Goal: Task Accomplishment & Management: Use online tool/utility

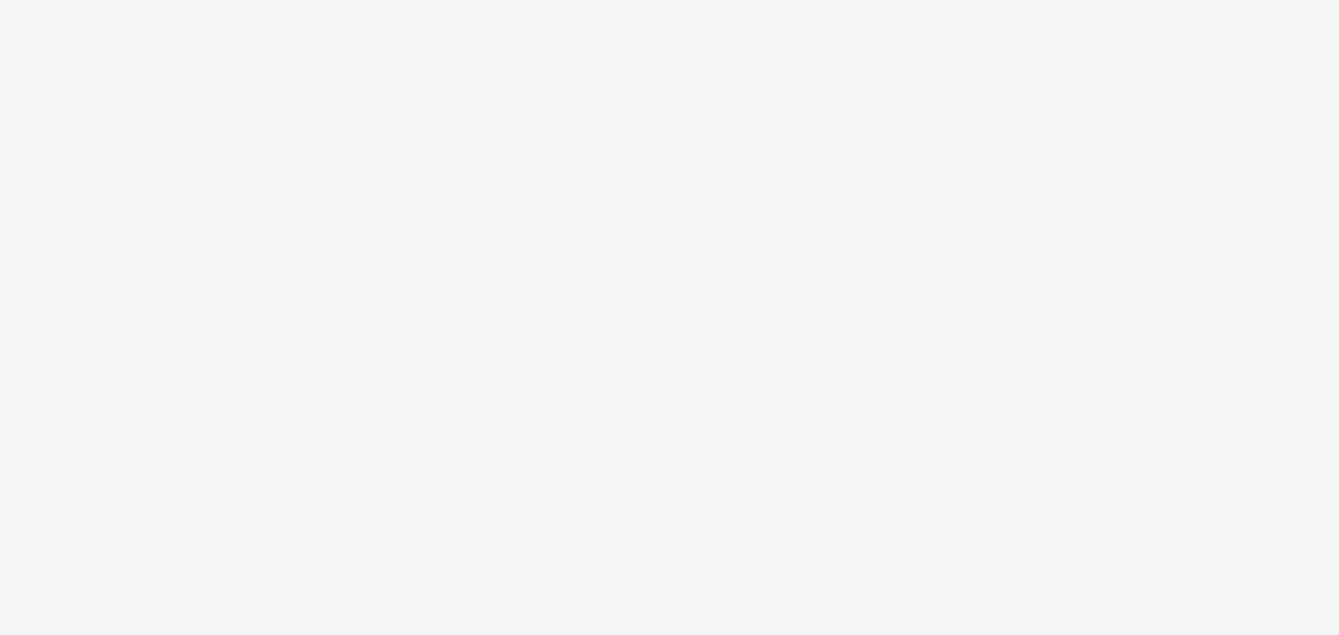
select select "d57a0b46-ef33-4938-977b-e6d07593e41f"
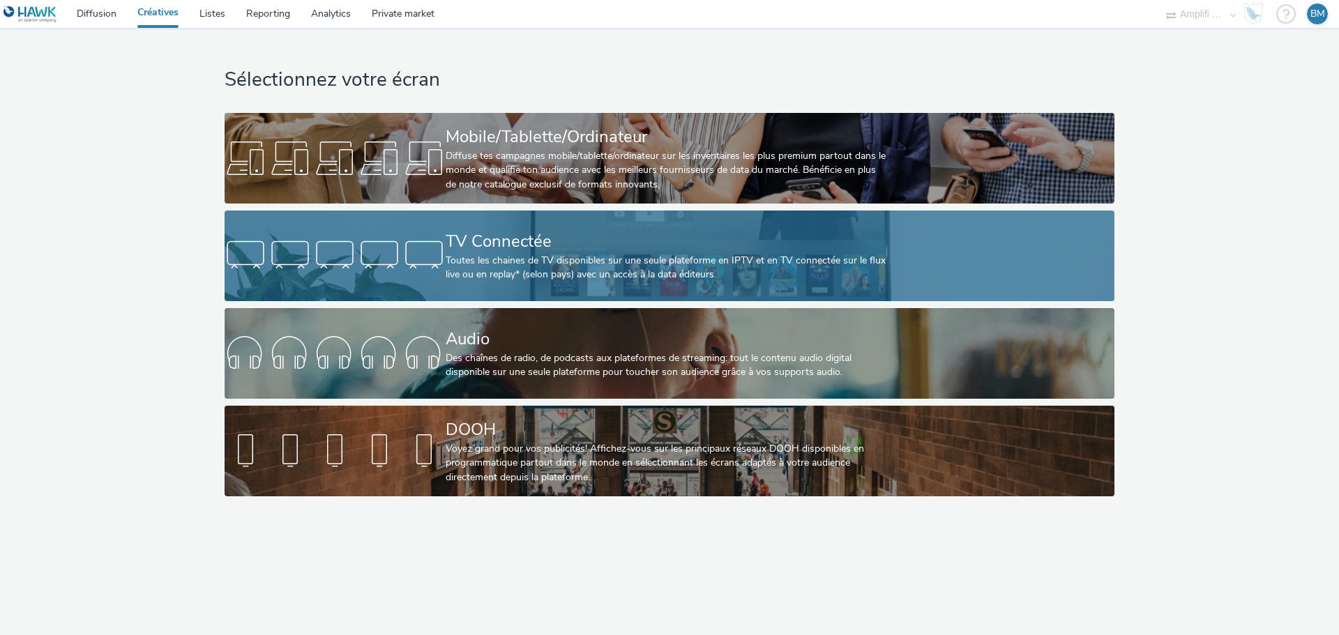
click at [588, 262] on div "Toutes les chaines de TV disponibles sur une seule plateforme en IPTV et en TV …" at bounding box center [667, 268] width 442 height 29
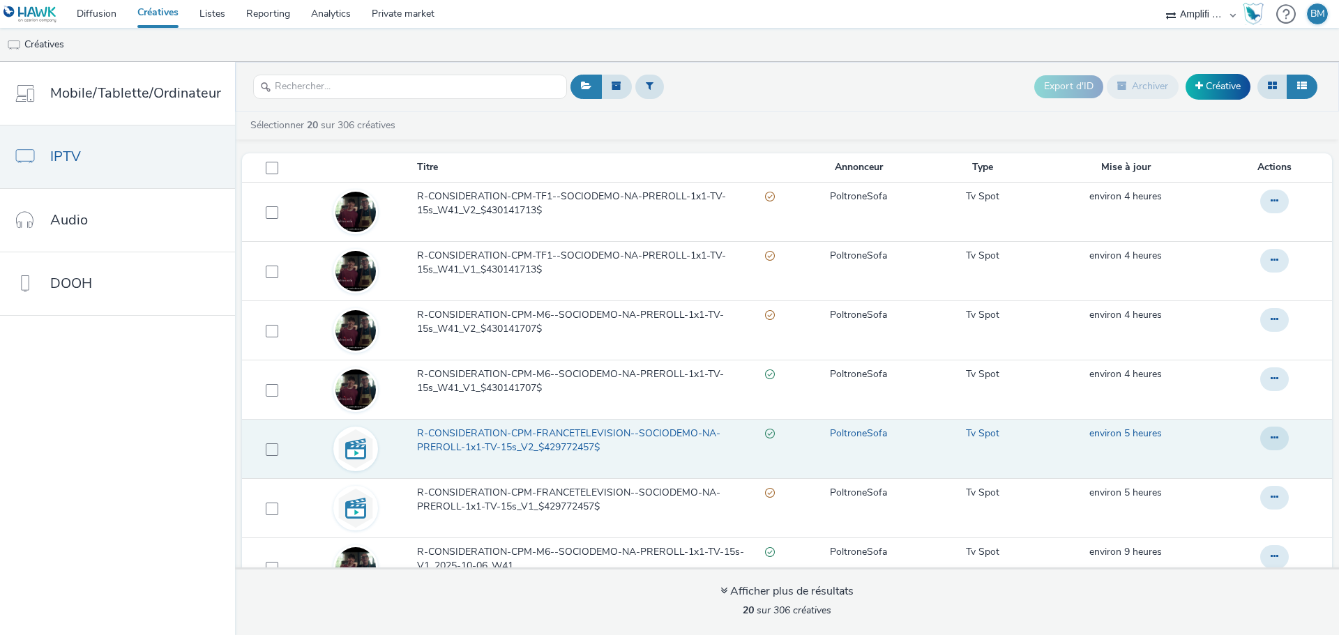
click at [563, 428] on span "R-CONSIDERATION-CPM-FRANCETELEVISION--SOCIODEMO-NA-PREROLL-1x1-TV-15s_V2_$42977…" at bounding box center [591, 441] width 348 height 29
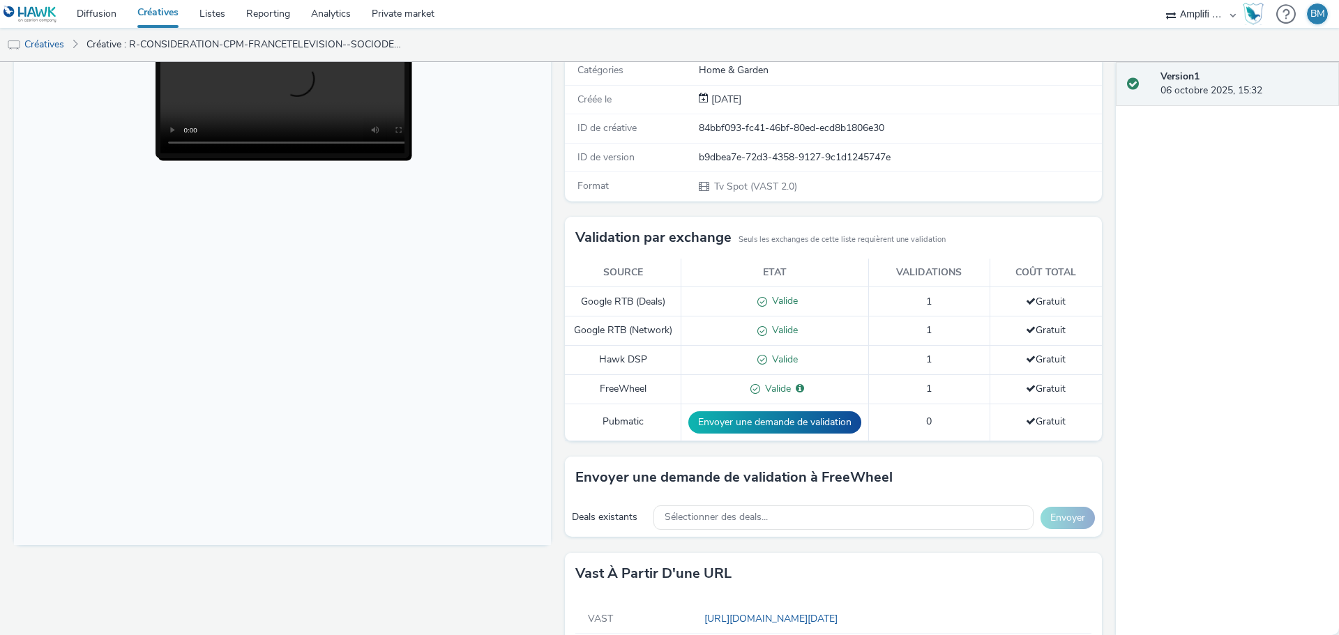
scroll to position [209, 0]
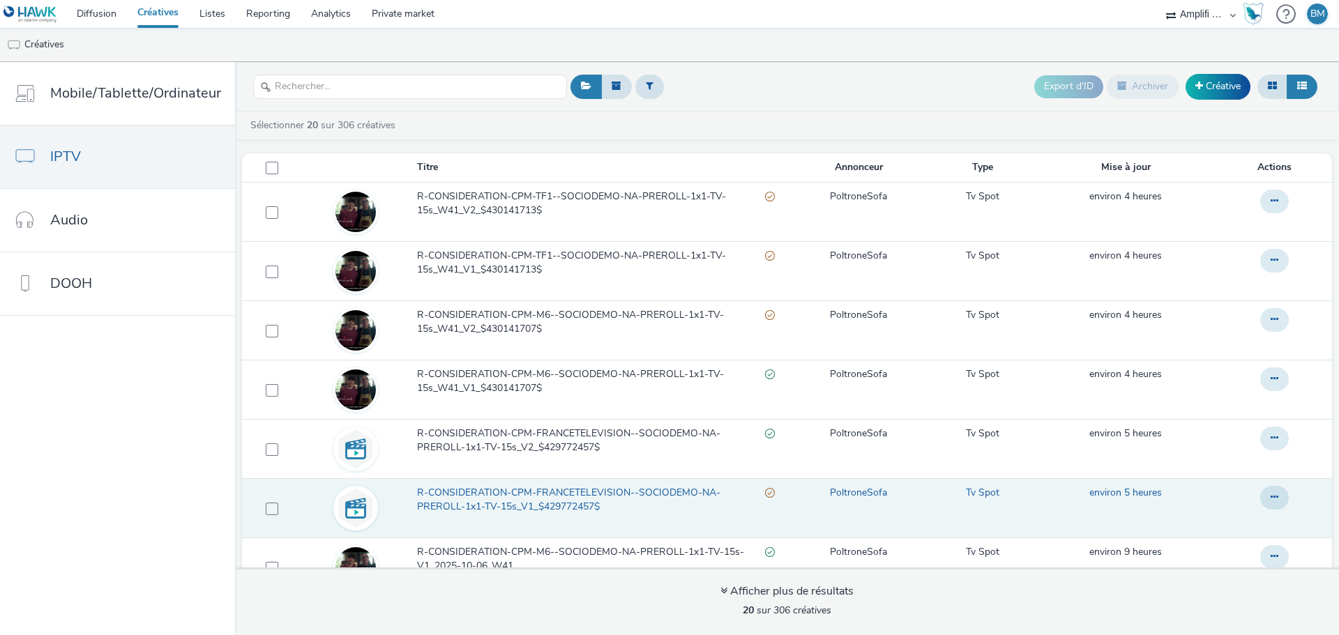
click at [531, 488] on span "R-CONSIDERATION-CPM-FRANCETELEVISION--SOCIODEMO-NA-PREROLL-1x1-TV-15s_V1_$42977…" at bounding box center [591, 500] width 348 height 29
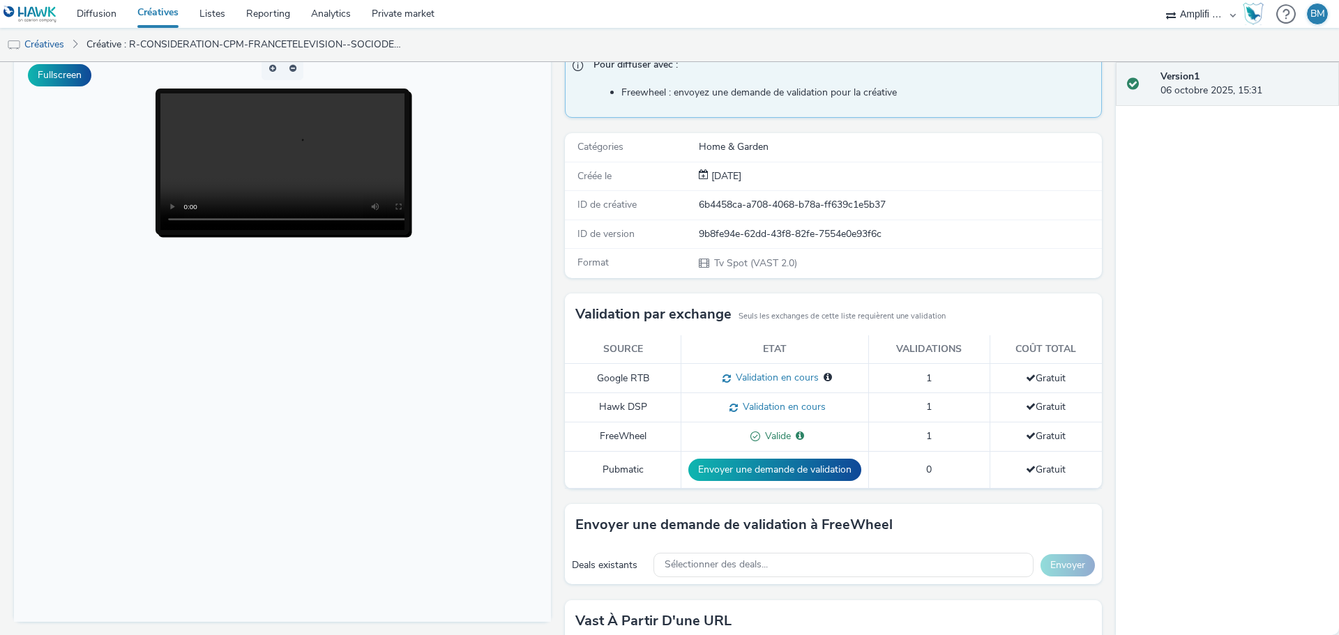
scroll to position [139, 0]
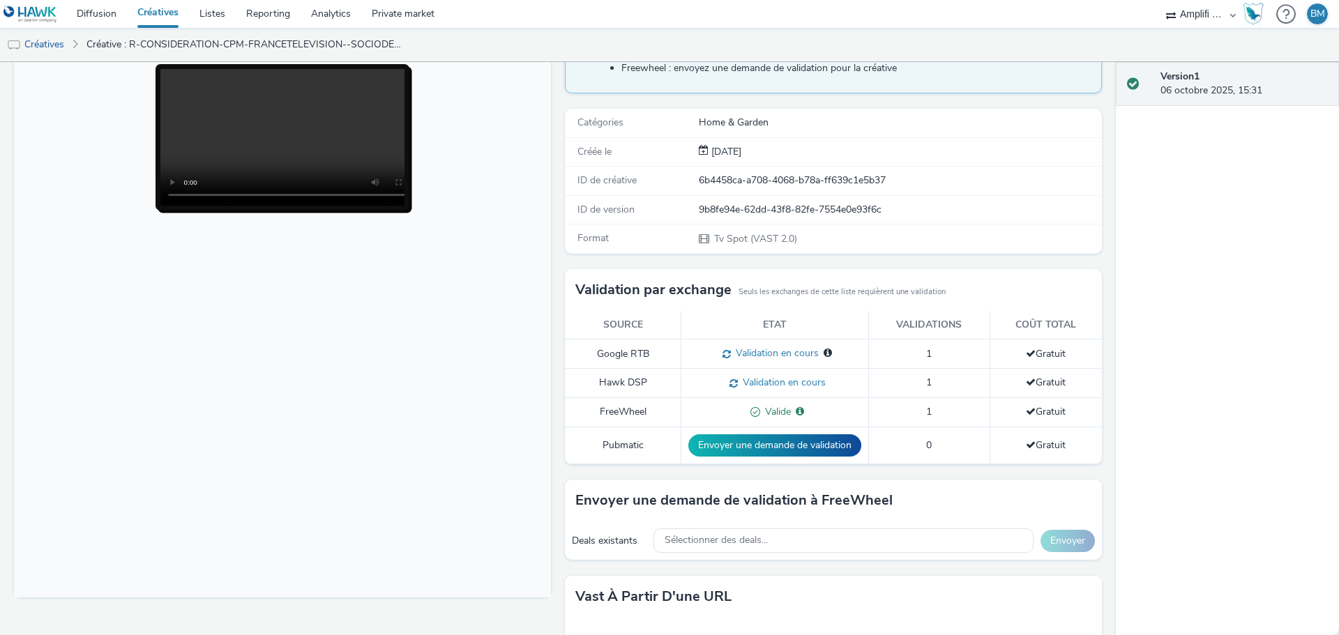
click at [159, 10] on link "Créatives" at bounding box center [158, 14] width 62 height 28
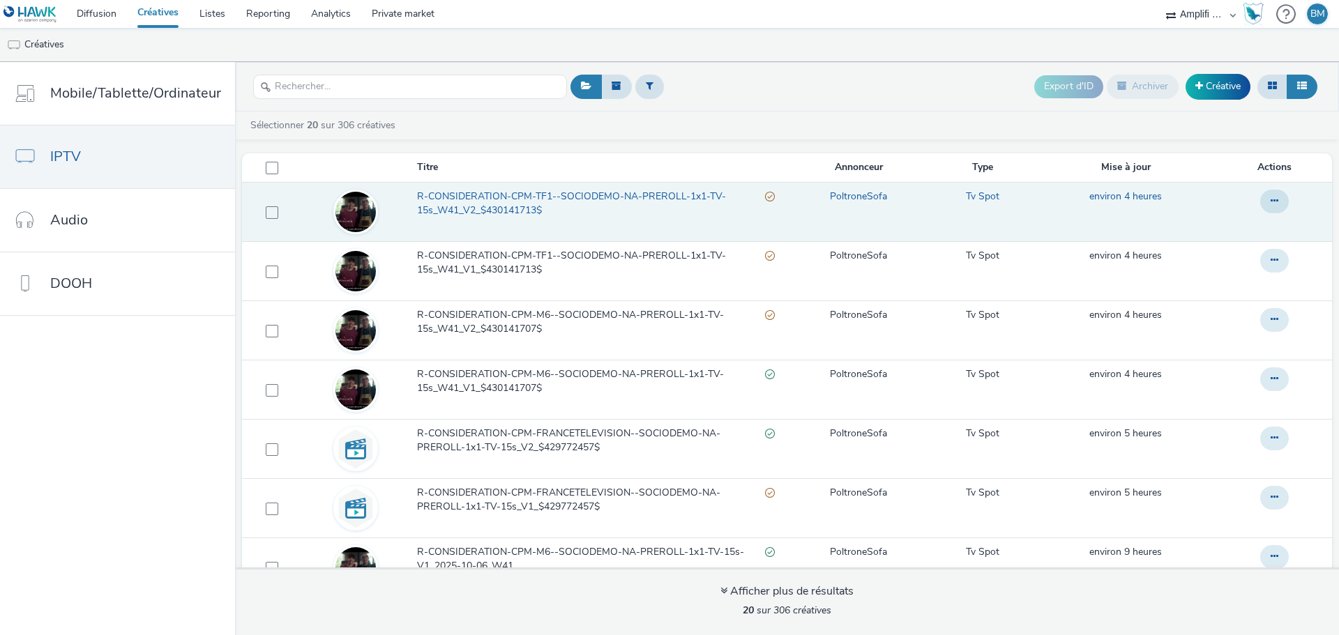
click at [535, 195] on span "R-CONSIDERATION-CPM-TF1--SOCIODEMO-NA-PREROLL-1x1-TV-15s_W41_V2_$430141713$" at bounding box center [591, 204] width 348 height 29
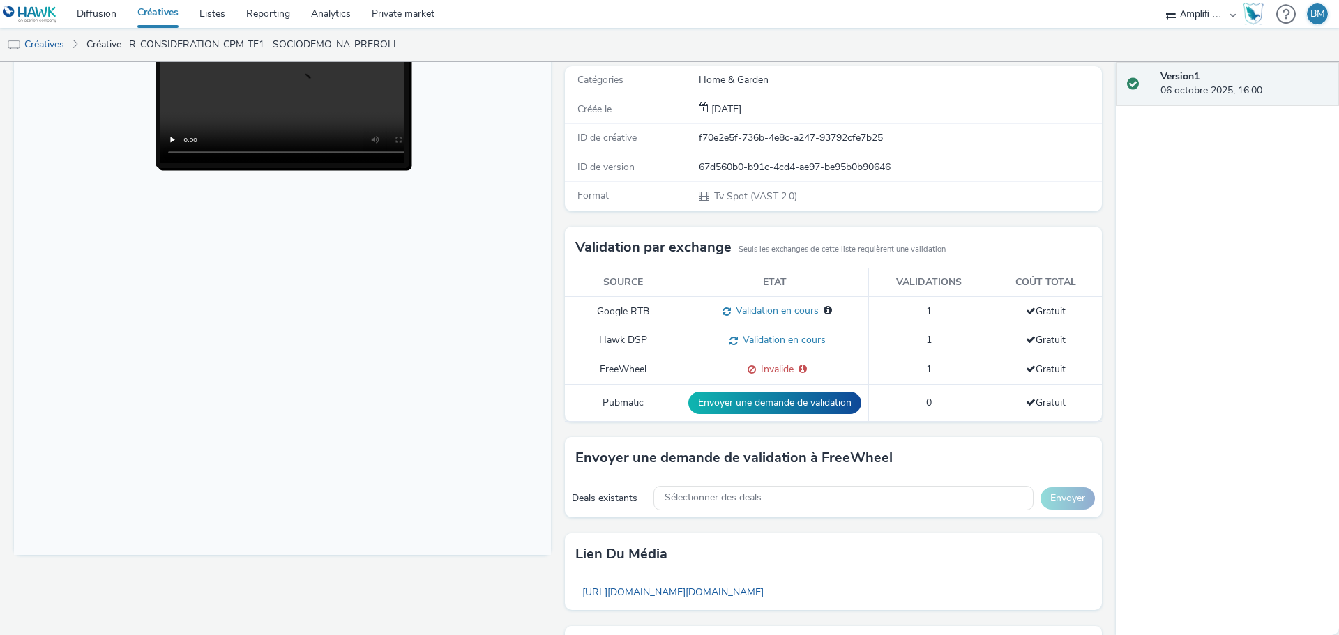
scroll to position [279, 0]
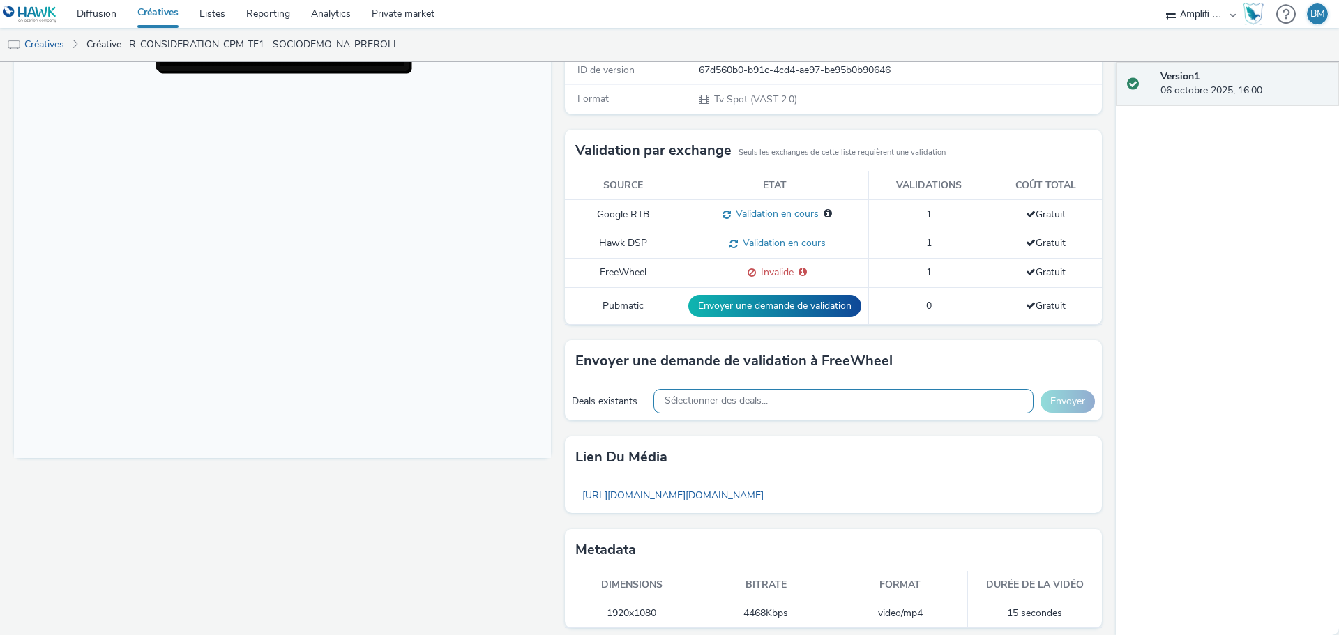
click at [742, 405] on span "Sélectionner des deals..." at bounding box center [716, 401] width 103 height 12
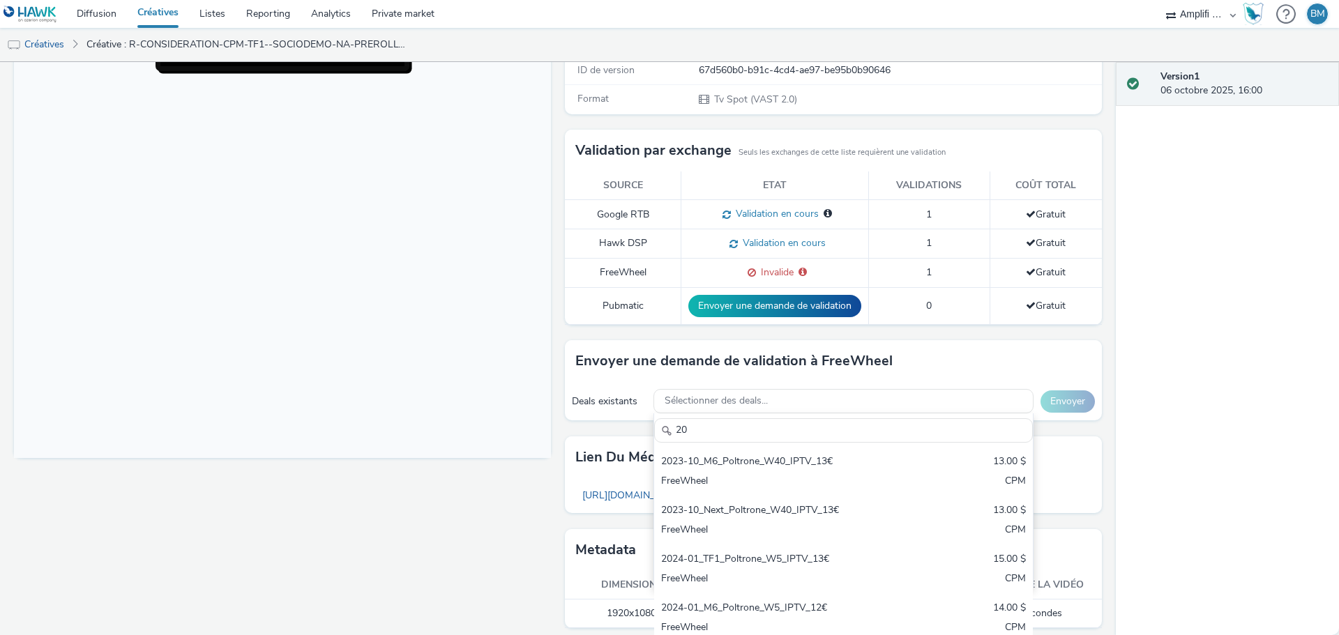
type input "2"
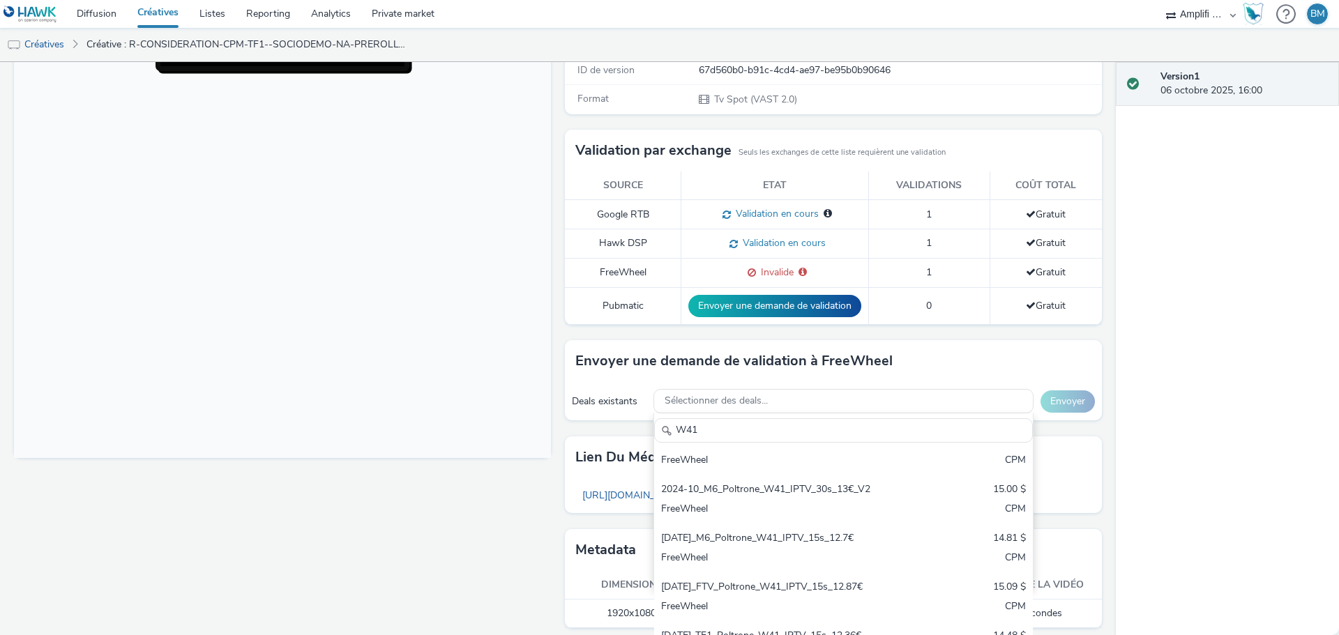
scroll to position [314, 0]
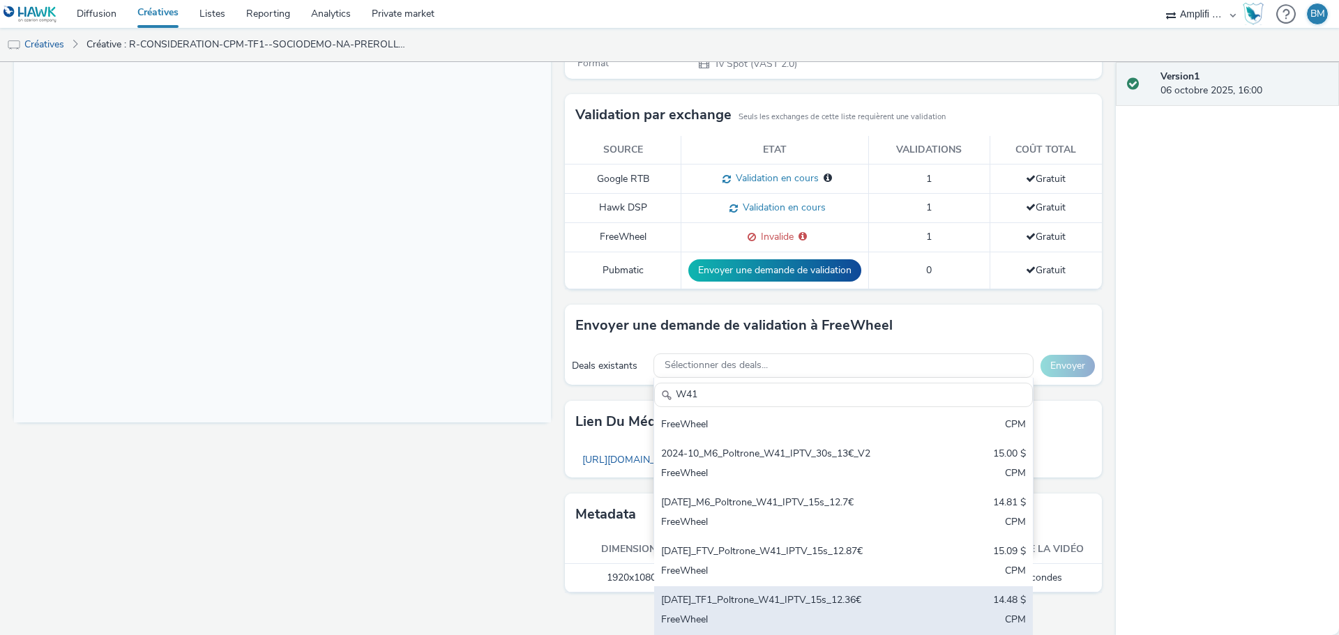
type input "W41"
click at [832, 601] on div "[DATE]_TF1_Poltrone_W41_IPTV_15s_12.36€" at bounding box center [781, 601] width 241 height 16
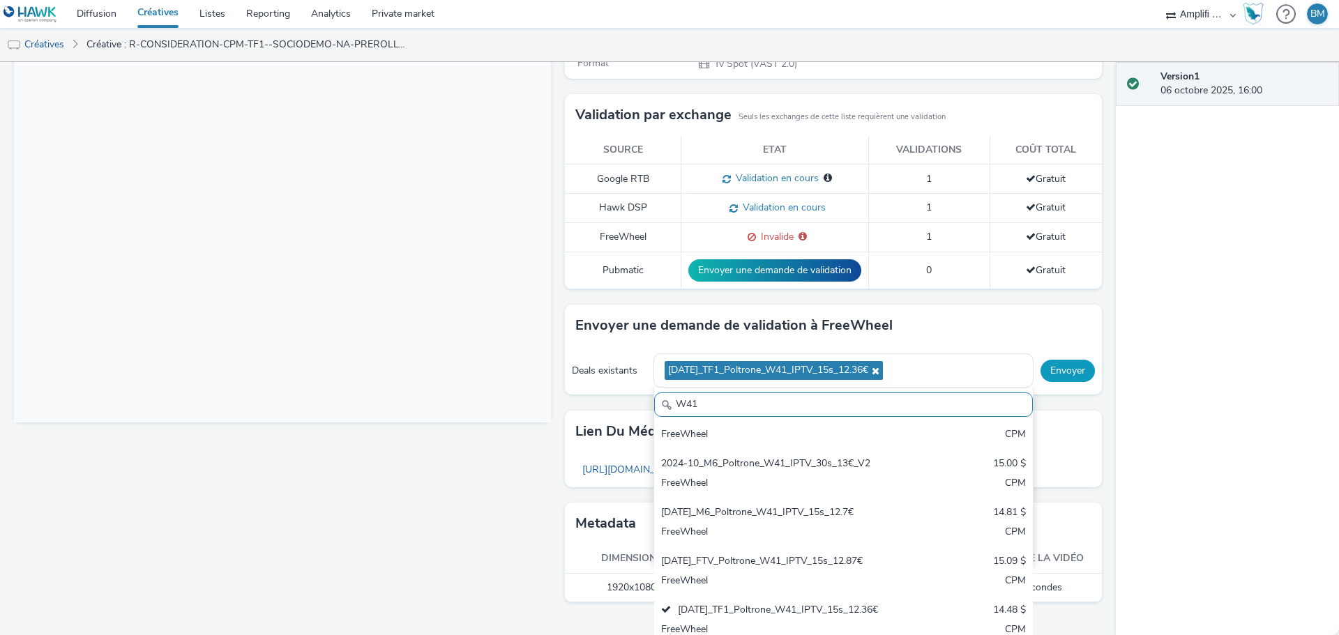
click at [1063, 374] on div "Deals existants [DATE]_TF1_Poltrone_W41_IPTV_15s_12.36€ W41 2023-10_TF1_Poltron…" at bounding box center [833, 371] width 537 height 48
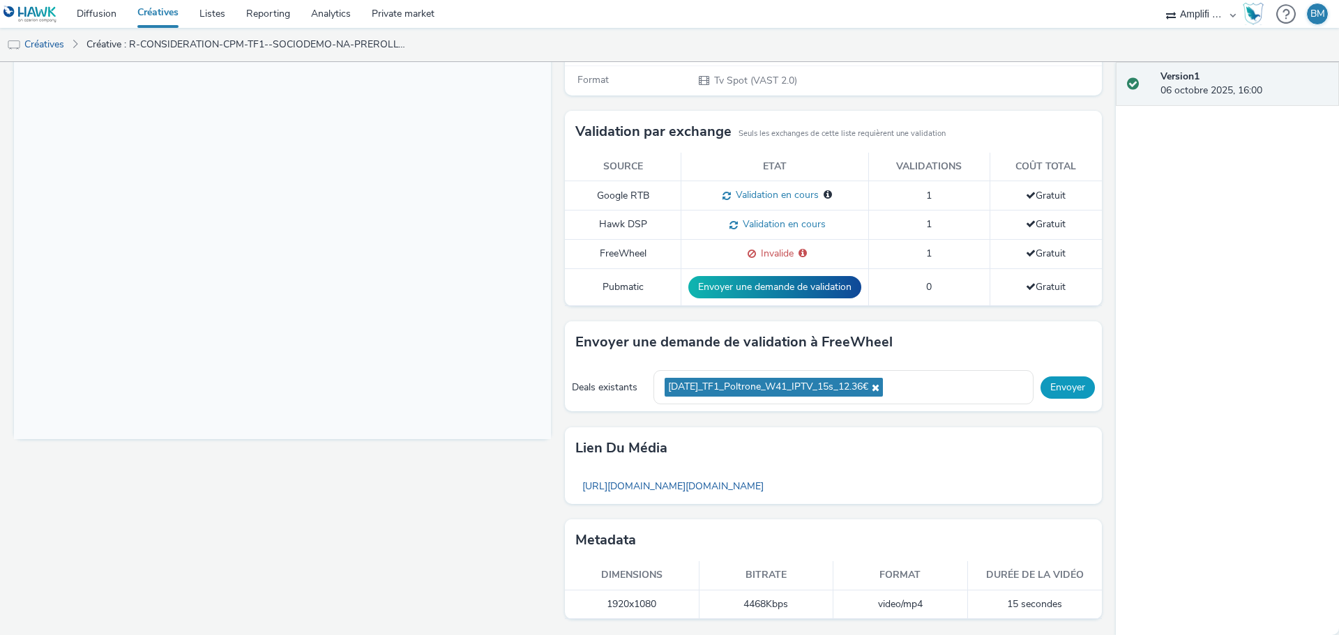
click at [1062, 391] on button "Envoyer" at bounding box center [1067, 388] width 54 height 22
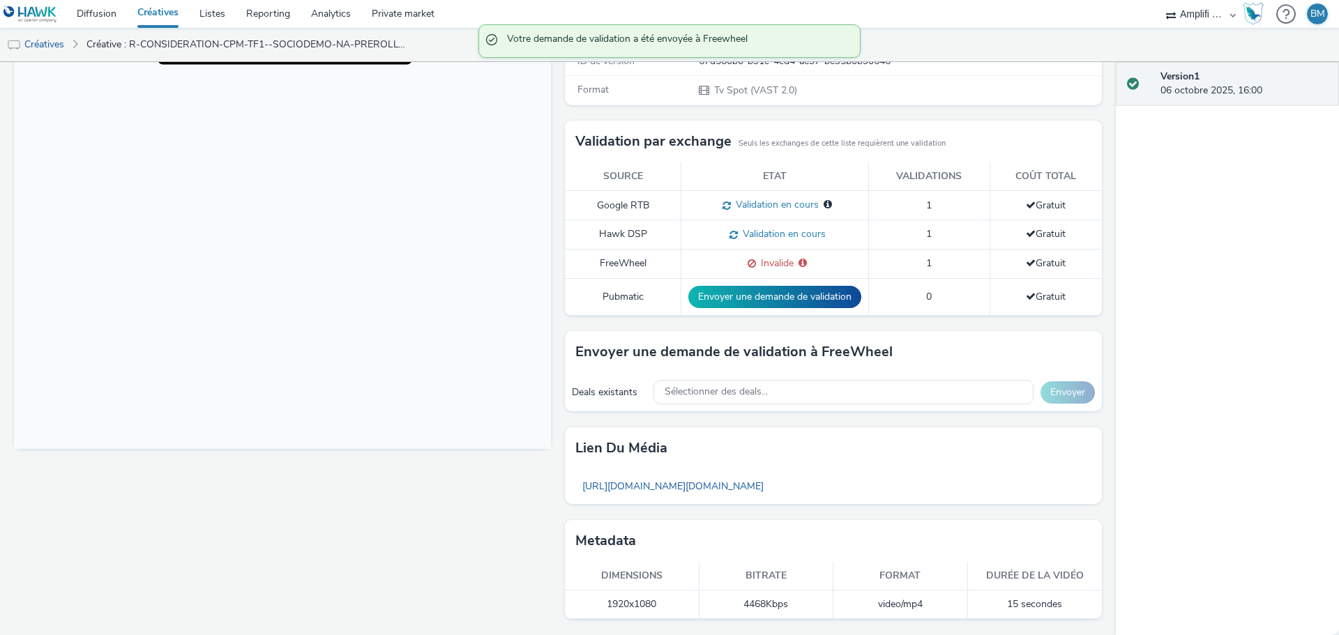
scroll to position [288, 0]
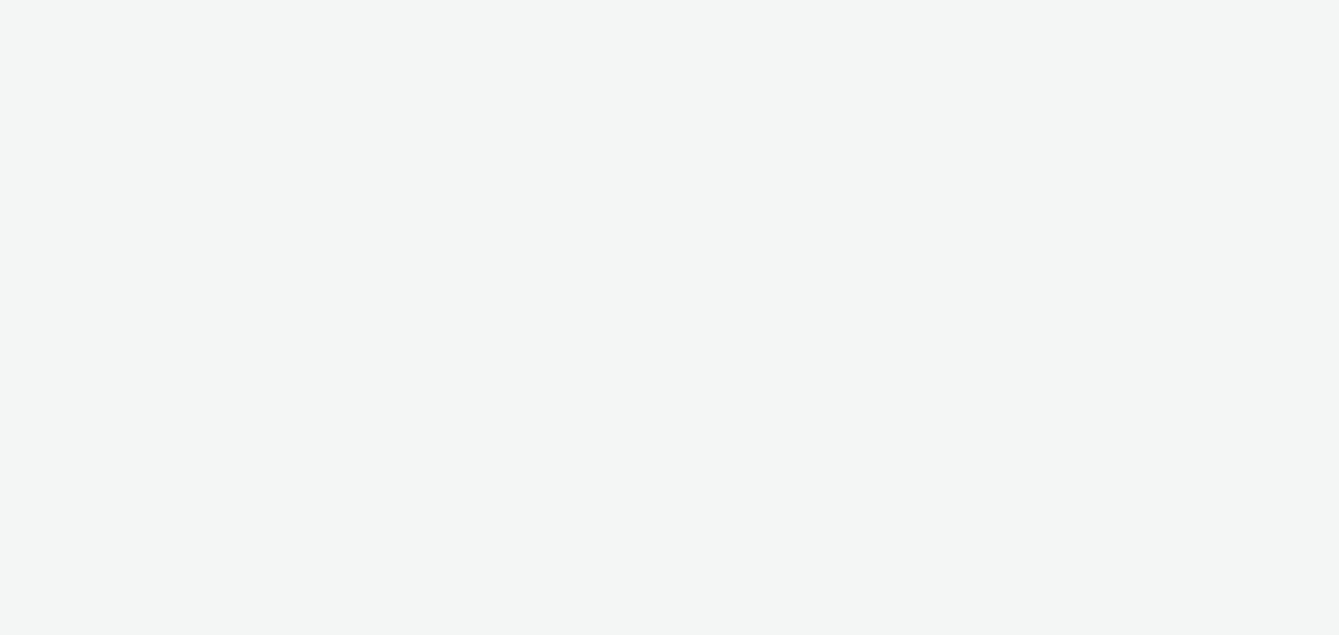
select select "d57a0b46-ef33-4938-977b-e6d07593e41f"
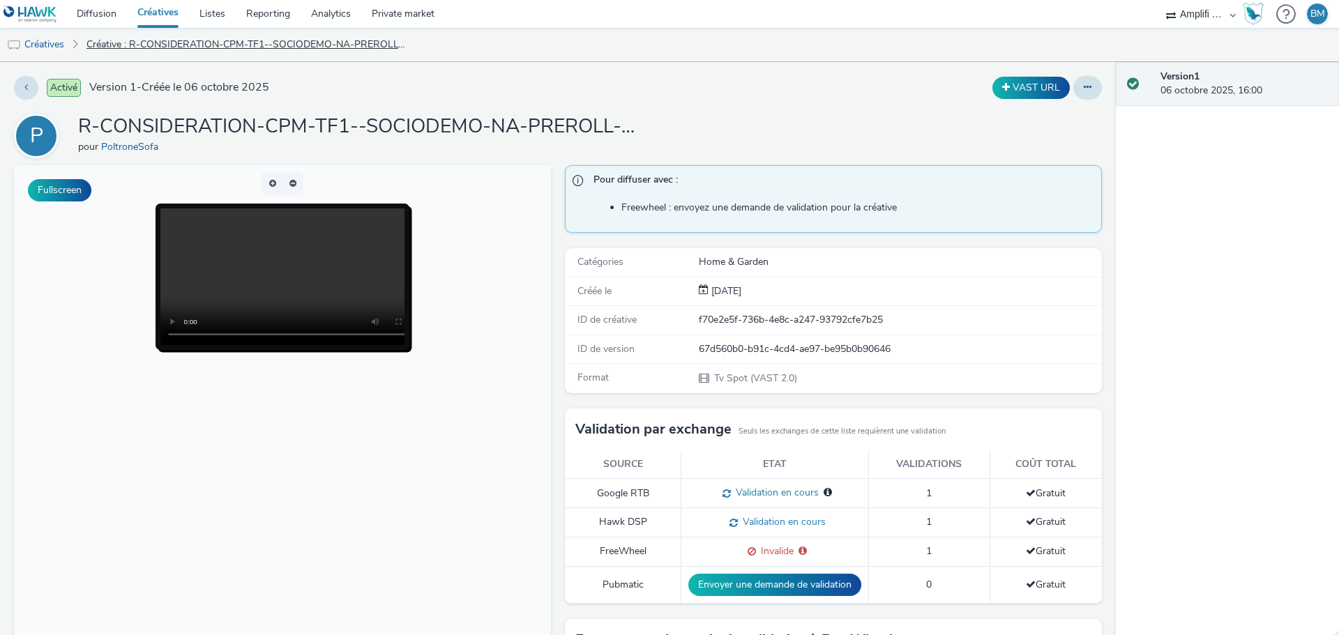
click at [106, 49] on link "Créative : R-CONSIDERATION-CPM-TF1--SOCIODEMO-NA-PREROLL-1x1-TV-15s_W41_V2_$430…" at bounding box center [246, 44] width 335 height 33
click at [50, 43] on link "Créatives" at bounding box center [35, 44] width 71 height 33
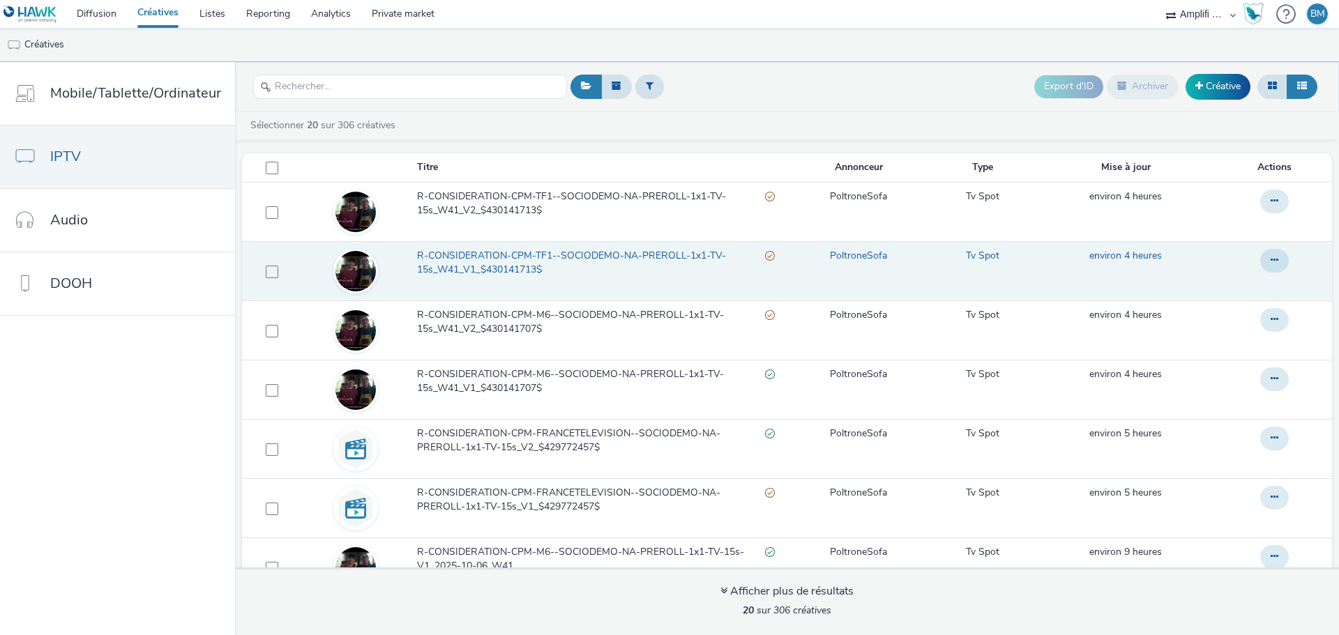
click at [579, 251] on span "R-CONSIDERATION-CPM-TF1--SOCIODEMO-NA-PREROLL-1x1-TV-15s_W41_V1_$430141713$" at bounding box center [591, 263] width 348 height 29
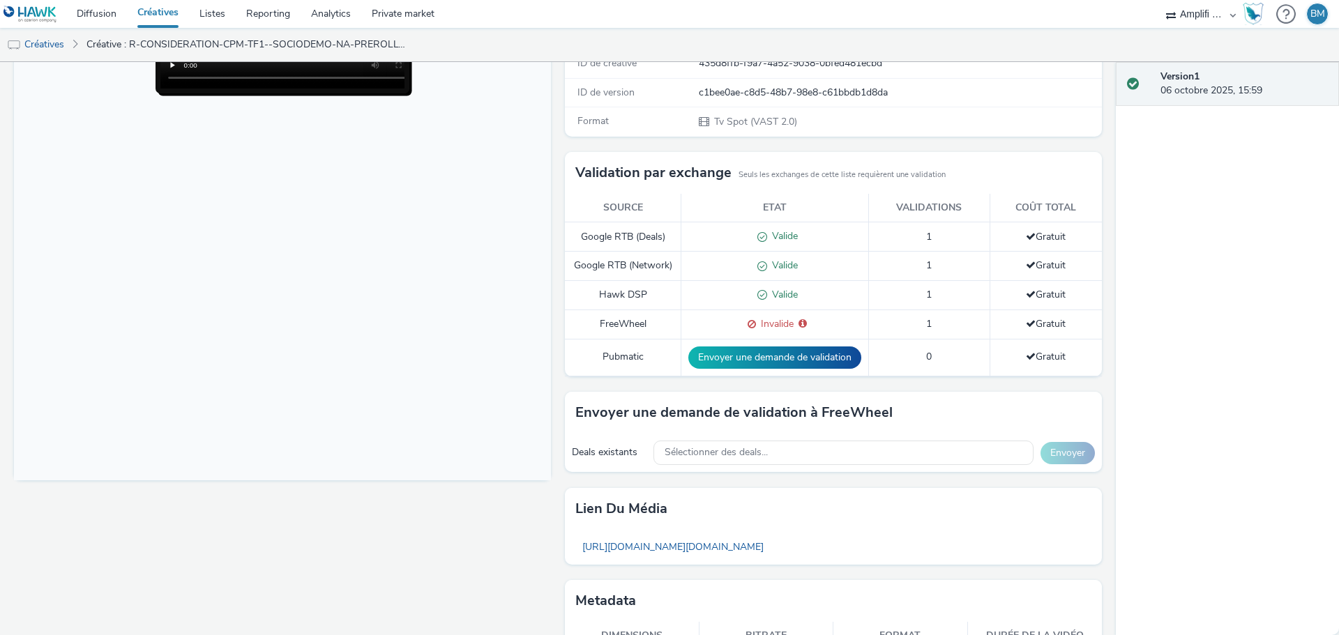
scroll to position [279, 0]
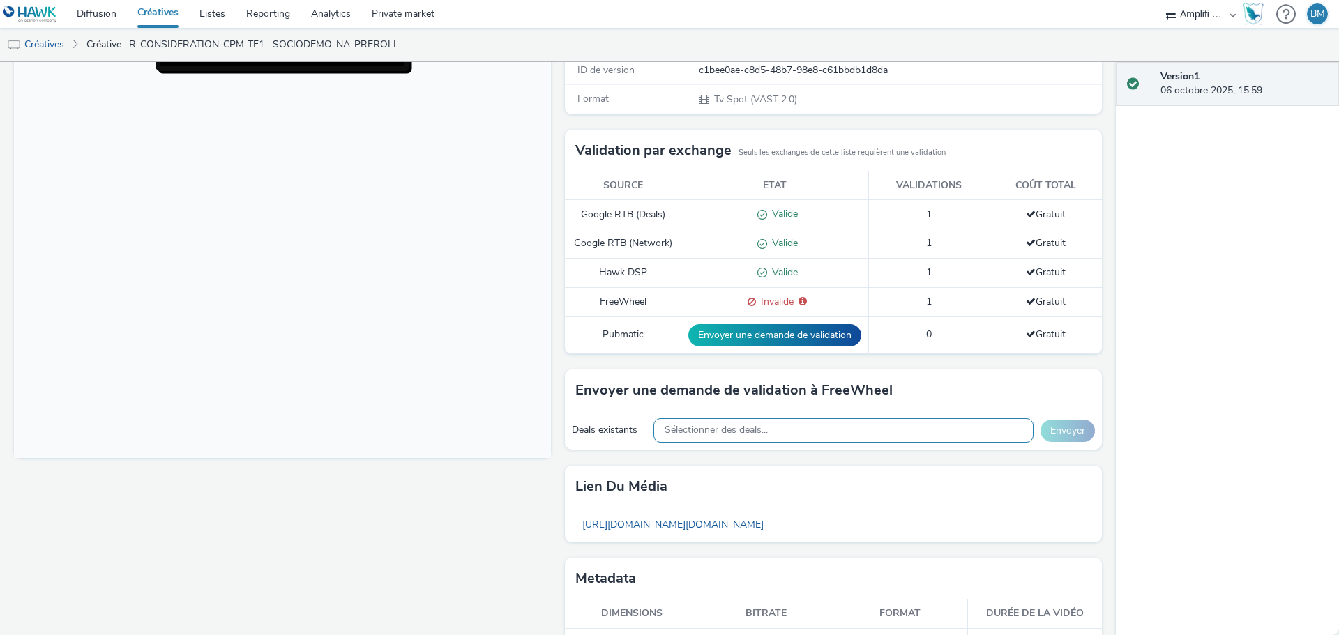
click at [758, 431] on span "Sélectionner des deals..." at bounding box center [716, 431] width 103 height 12
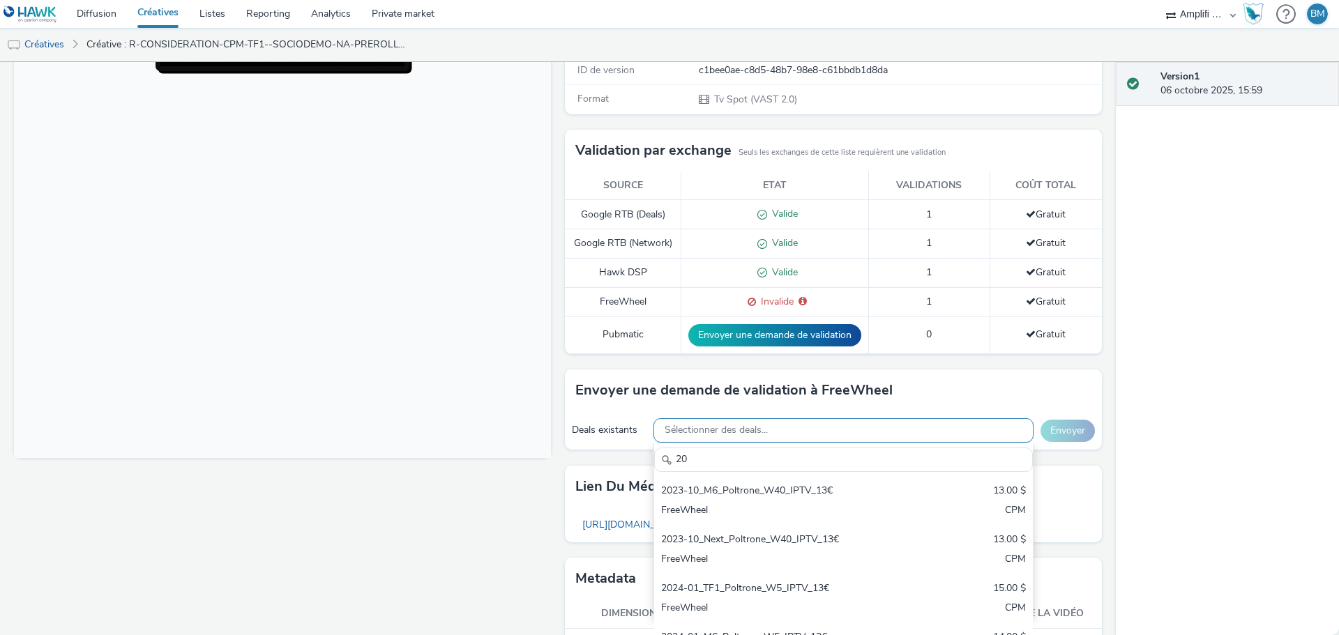
type input "2"
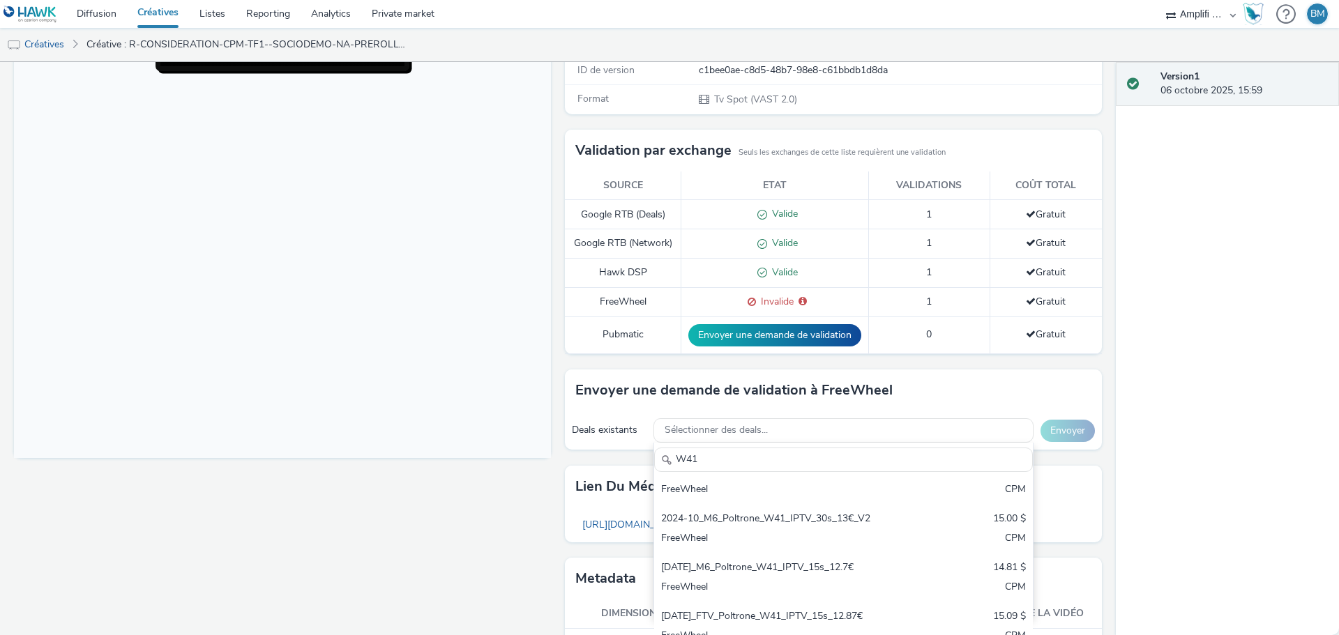
scroll to position [344, 0]
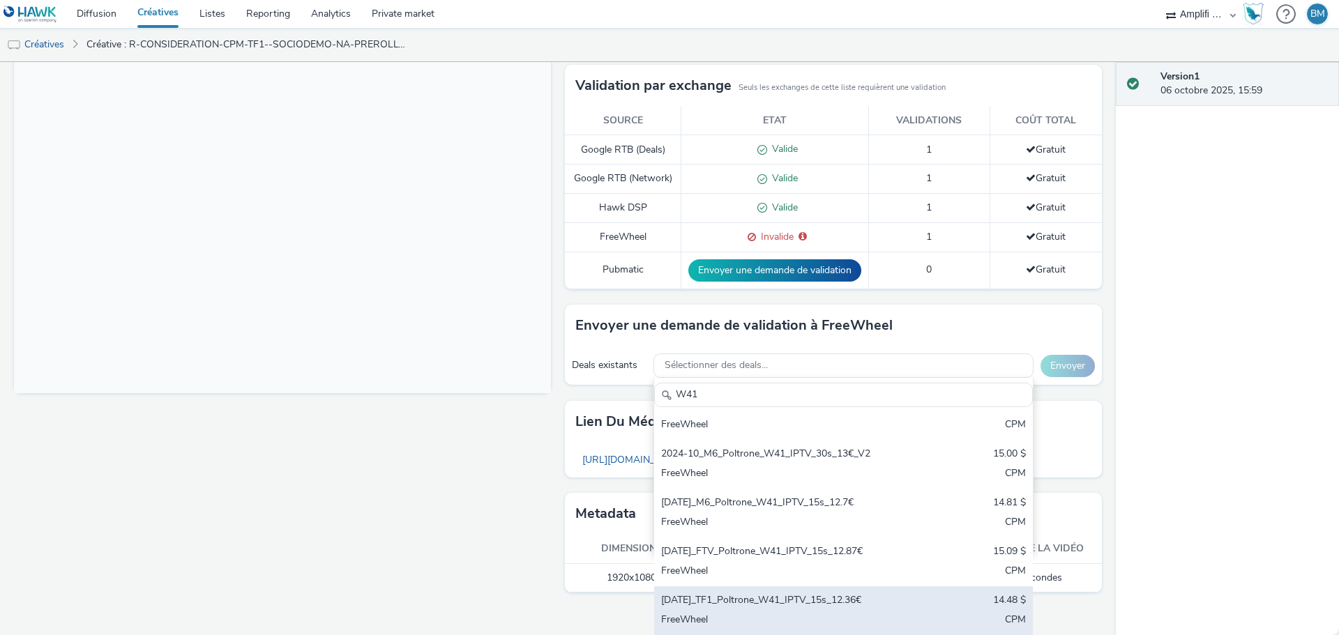
type input "W41"
click at [842, 599] on div "[DATE]_TF1_Poltrone_W41_IPTV_15s_12.36€" at bounding box center [781, 601] width 241 height 16
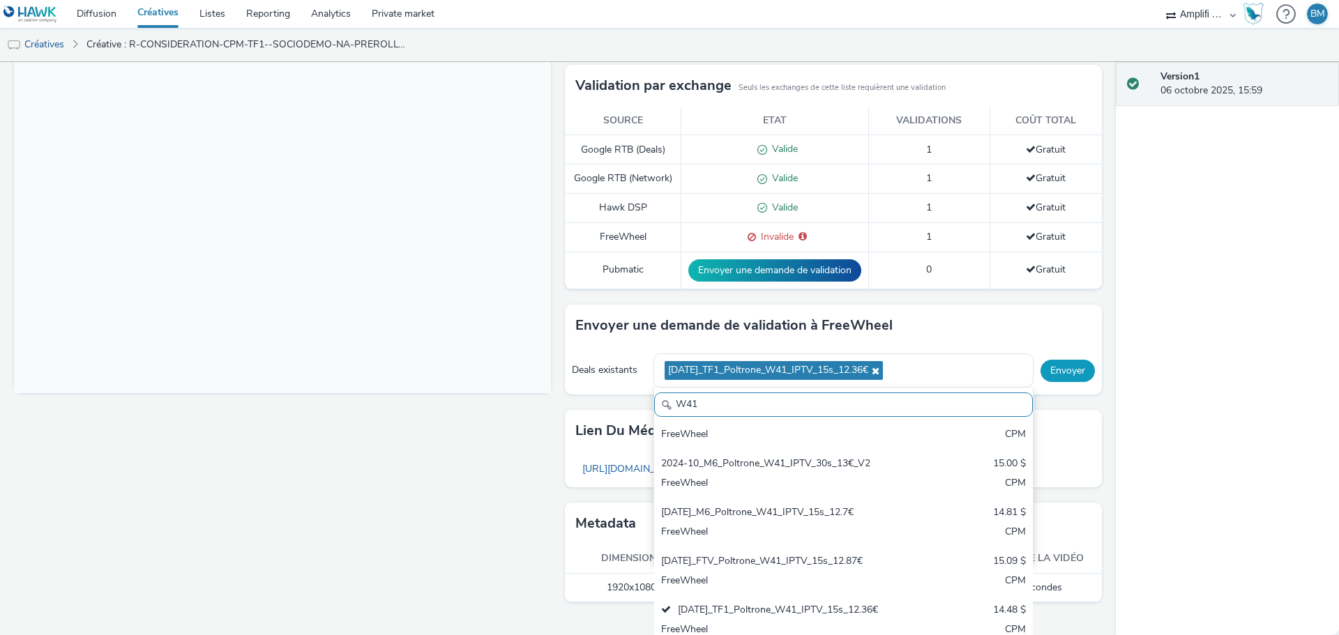
click at [1044, 369] on div "Deals existants [DATE]_TF1_Poltrone_W41_IPTV_15s_12.36€ W41 2023-10_TF1_Poltron…" at bounding box center [833, 371] width 537 height 48
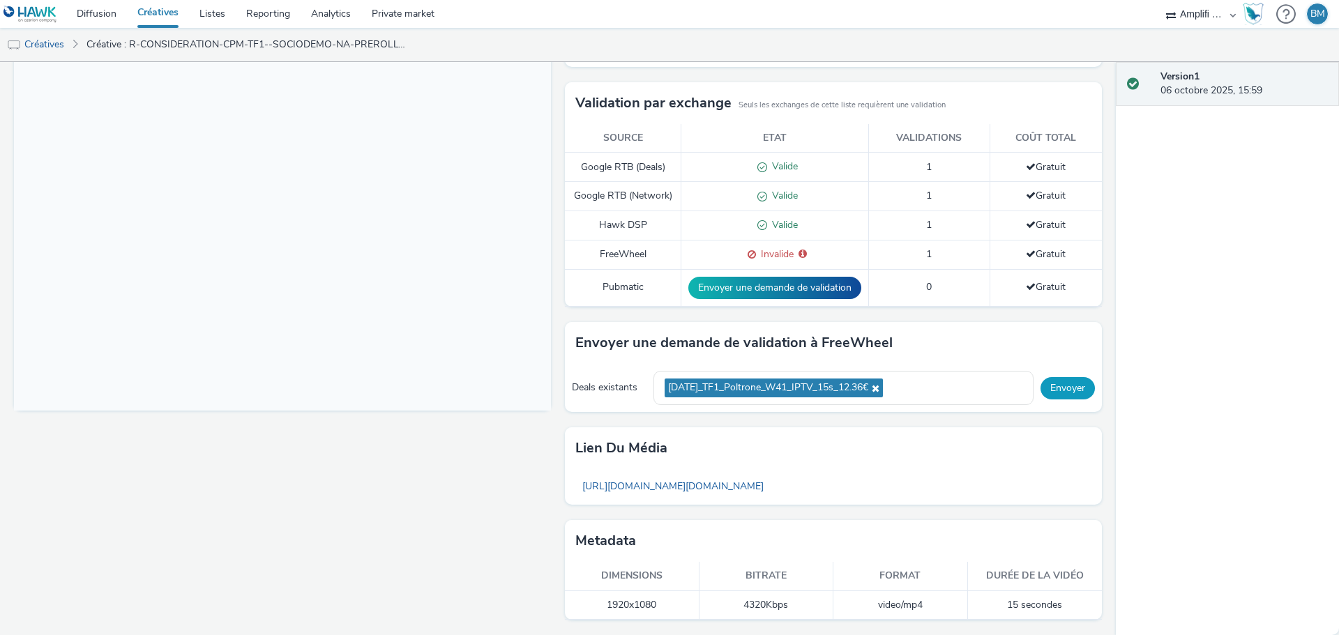
click at [1045, 383] on button "Envoyer" at bounding box center [1067, 388] width 54 height 22
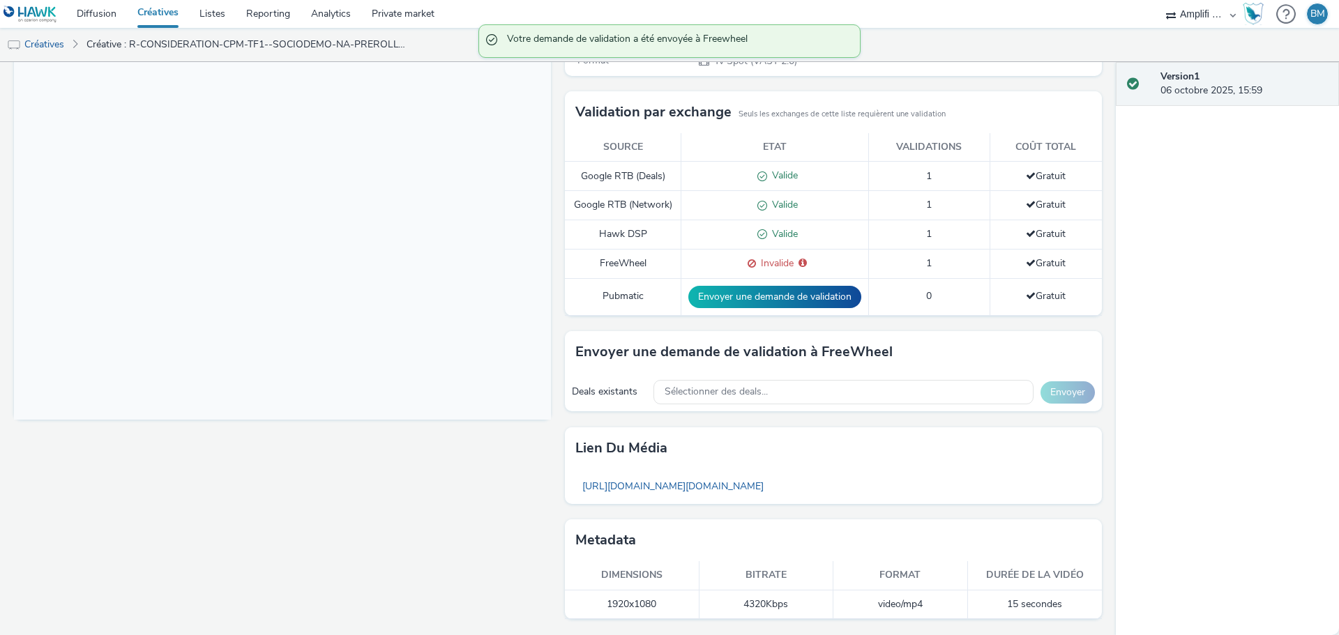
scroll to position [317, 0]
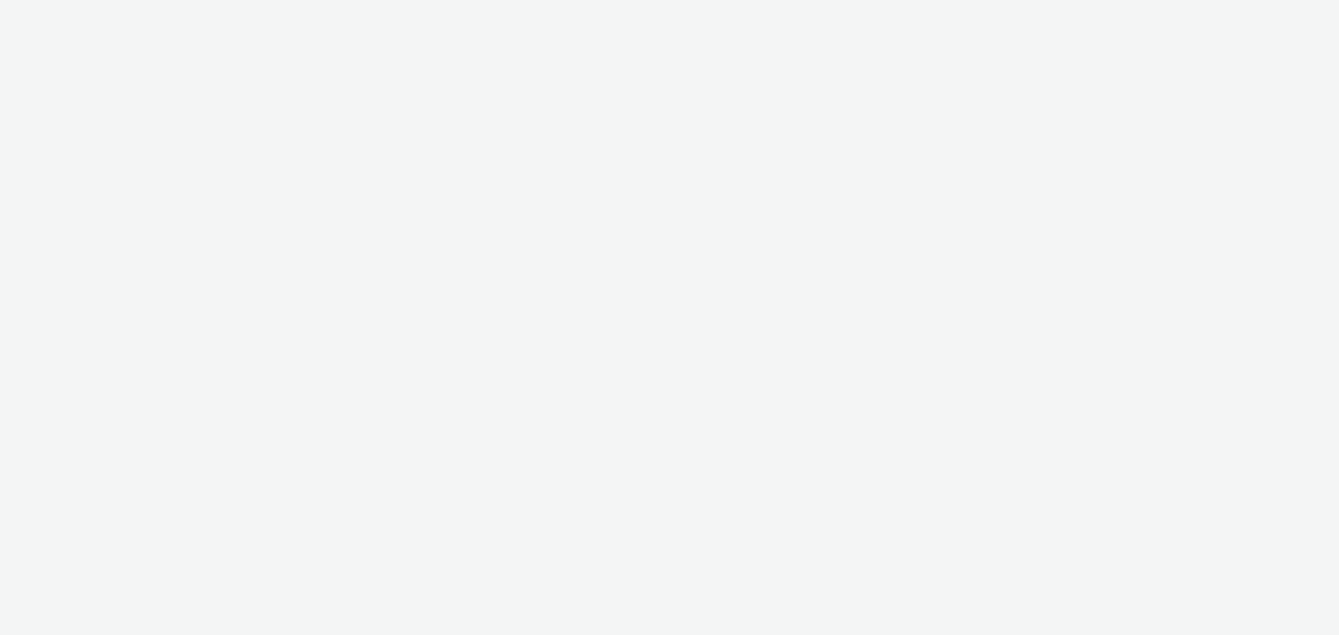
select select "d57a0b46-ef33-4938-977b-e6d07593e41f"
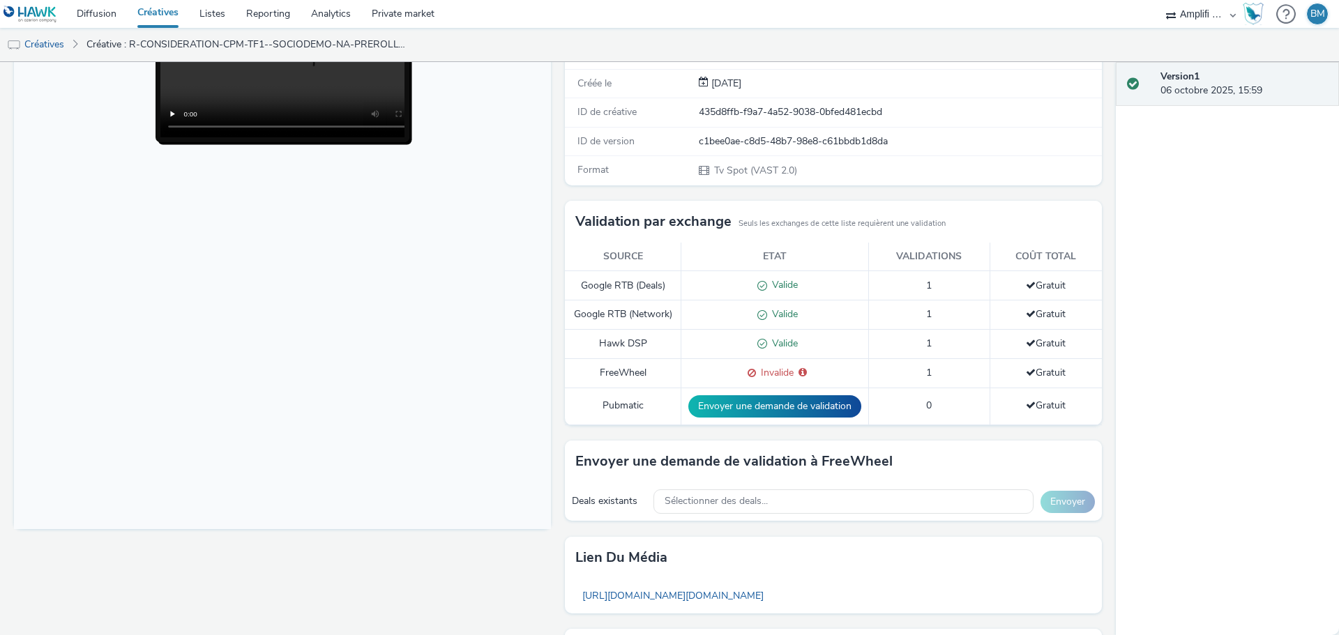
scroll to position [209, 0]
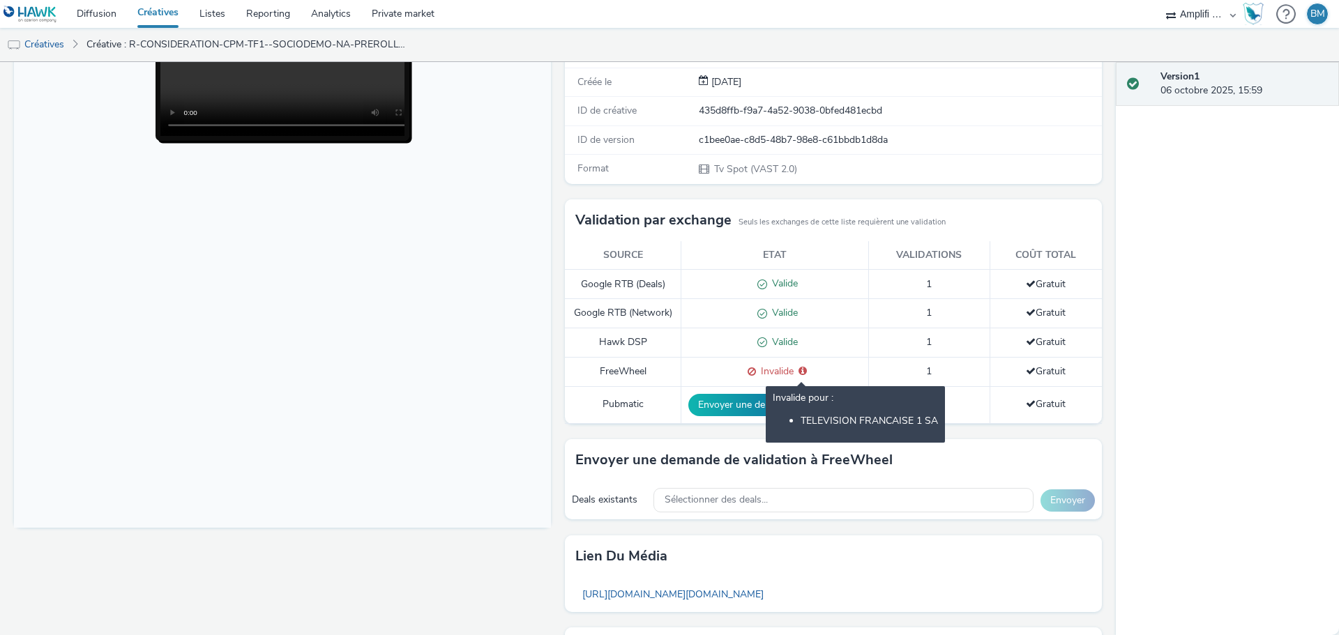
click at [798, 370] on icon at bounding box center [802, 371] width 8 height 10
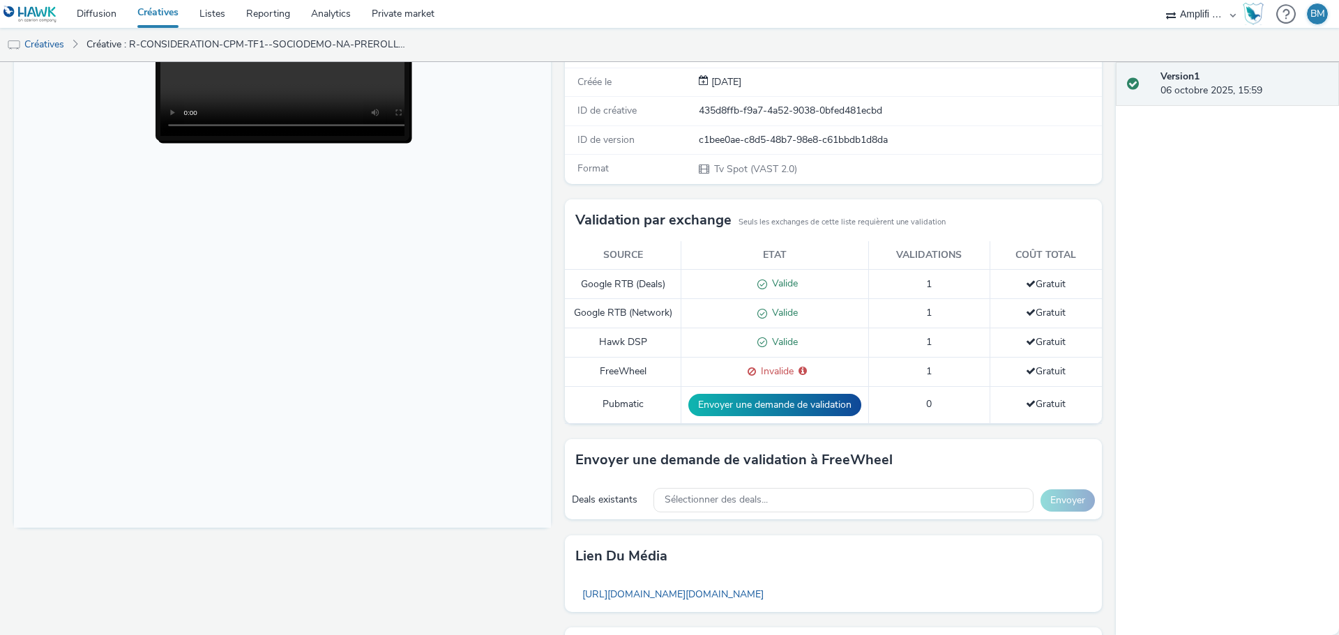
click at [1046, 378] on td "Gratuit" at bounding box center [1046, 371] width 112 height 29
click at [1043, 372] on span "Gratuit" at bounding box center [1046, 371] width 40 height 13
click at [111, 11] on link "Diffusion" at bounding box center [96, 14] width 61 height 28
